Goal: Information Seeking & Learning: Learn about a topic

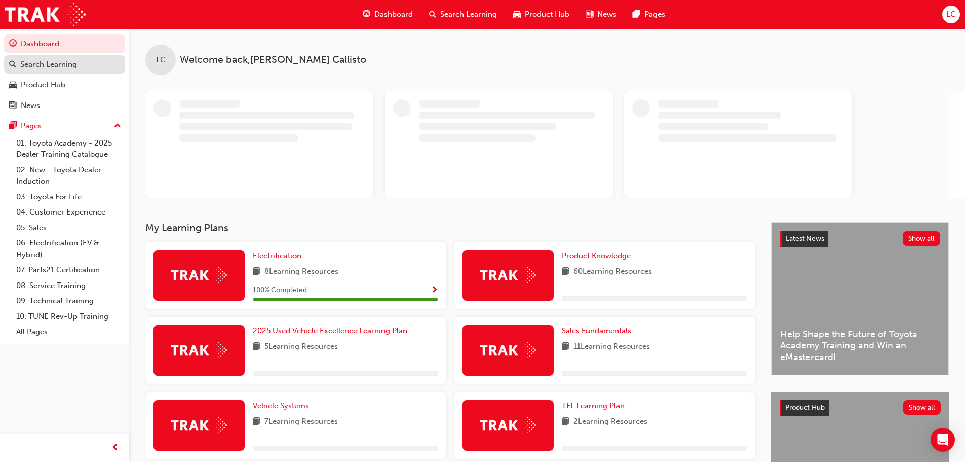
click at [54, 69] on div "Search Learning" at bounding box center [48, 65] width 57 height 12
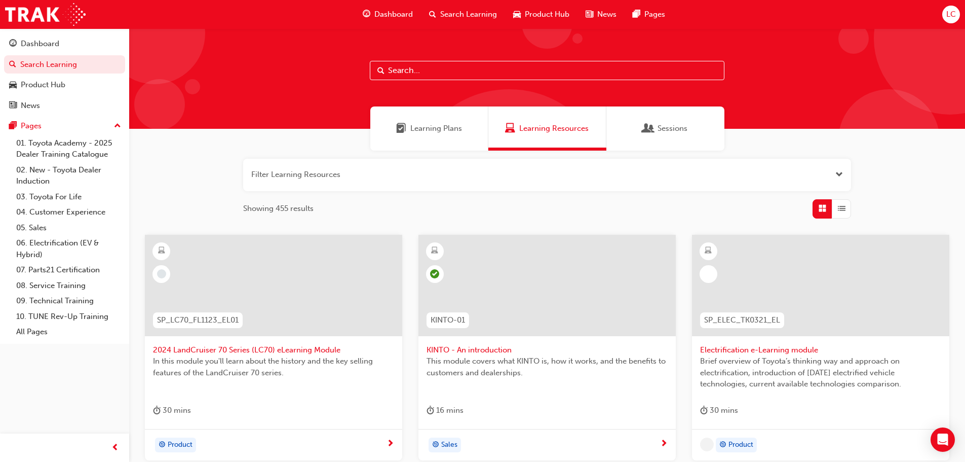
click at [499, 67] on input "text" at bounding box center [547, 70] width 355 height 19
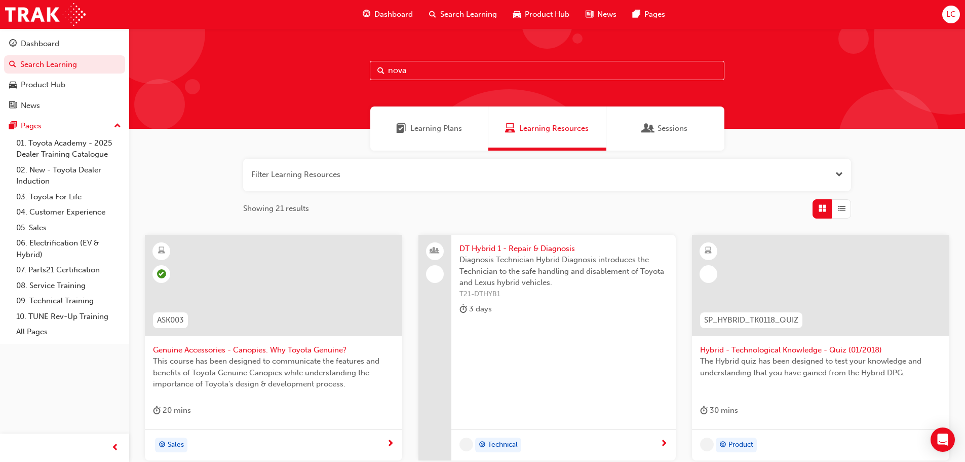
type input "nova"
click at [451, 127] on span "Learning Plans" at bounding box center [436, 129] width 52 height 12
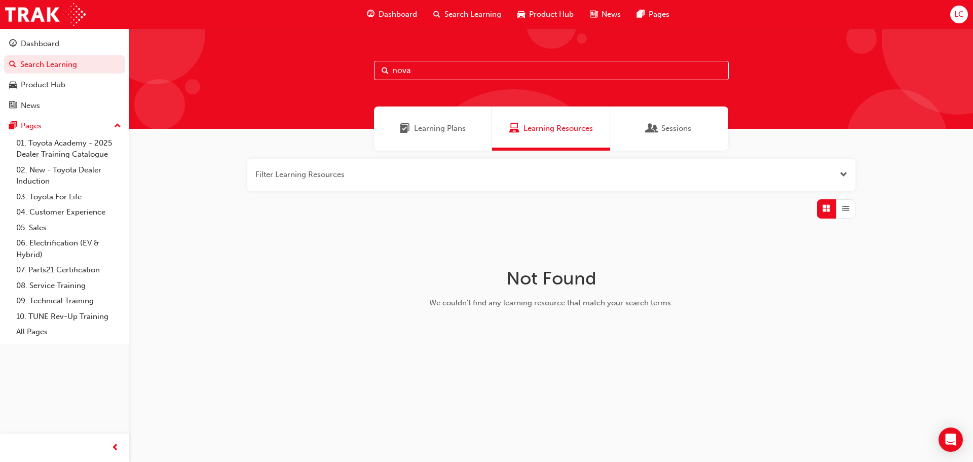
click at [445, 127] on span "Learning Plans" at bounding box center [440, 129] width 52 height 12
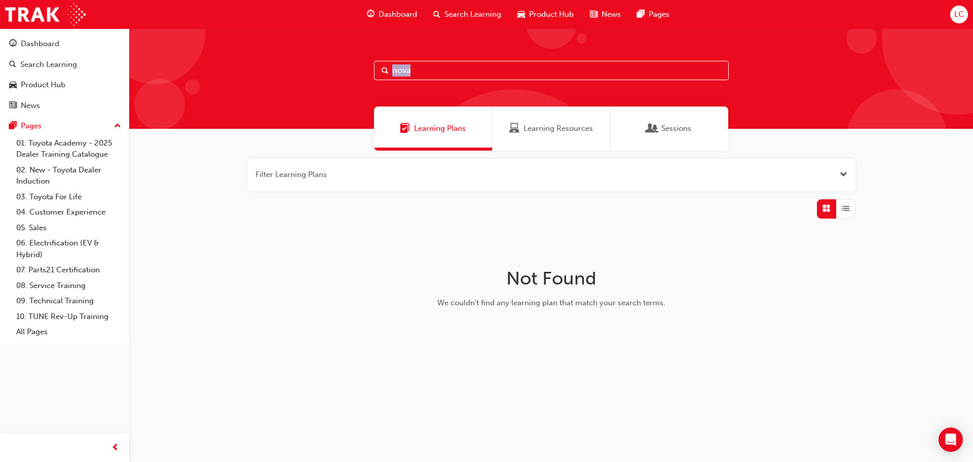
drag, startPoint x: 493, startPoint y: 55, endPoint x: 109, endPoint y: 33, distance: 384.8
click at [109, 33] on div "Dashboard Search Learning Product Hub News Pages Pages 01. Toyota Academy - 202…" at bounding box center [486, 231] width 973 height 462
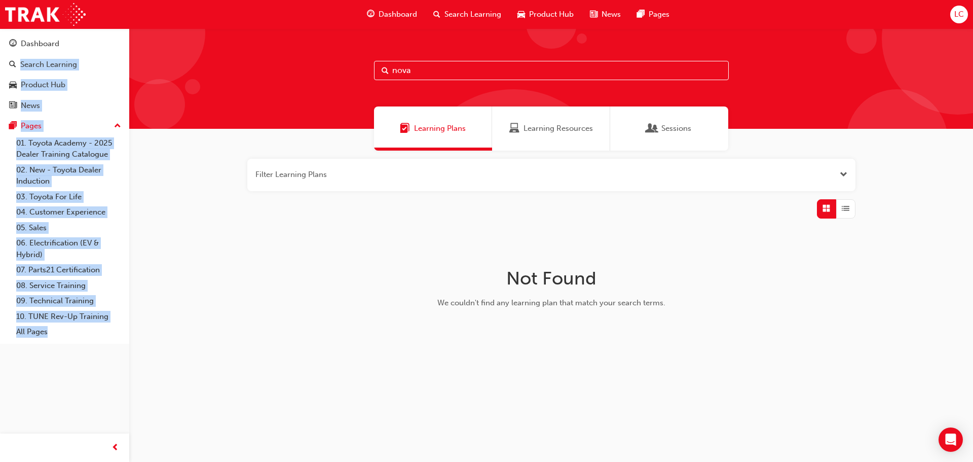
click at [434, 65] on input "nova" at bounding box center [551, 70] width 355 height 19
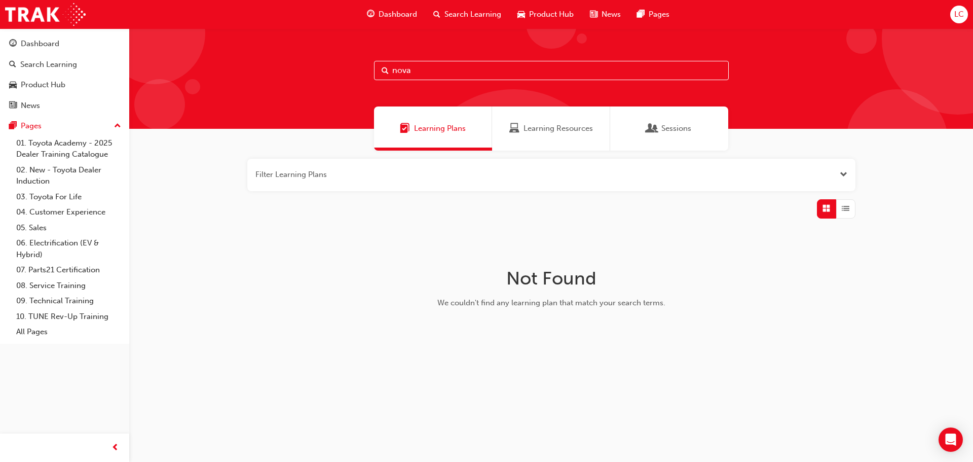
drag, startPoint x: 434, startPoint y: 68, endPoint x: 307, endPoint y: 25, distance: 134.1
click at [310, 28] on div "Dashboard Search Learning Product Hub News Pages LC Dashboard Search Learning P…" at bounding box center [486, 231] width 973 height 462
